Goal: Transaction & Acquisition: Purchase product/service

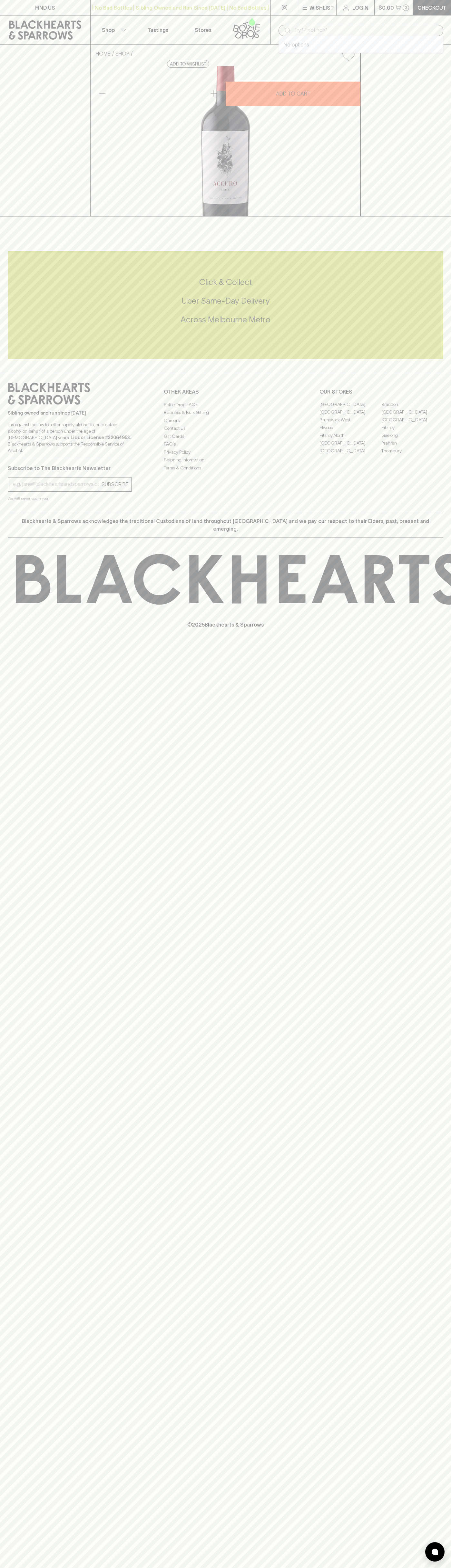
click at [306, 30] on input "text" at bounding box center [366, 30] width 144 height 10
click at [450, 1000] on div "FIND US | No Bad Bottles | Sibling Owned and Run Since [DATE] | No Bad Bottles …" at bounding box center [225, 784] width 451 height 1568
click at [370, 1568] on html "FIND US | No Bad Bottles | Sibling Owned and Run Since [DATE] | No Bad Bottles …" at bounding box center [225, 784] width 451 height 1568
click at [8, 1114] on div "FIND US | No Bad Bottles | Sibling Owned and Run Since 2006 | No Bad Bottles | …" at bounding box center [225, 784] width 451 height 1568
